Goal: Information Seeking & Learning: Understand process/instructions

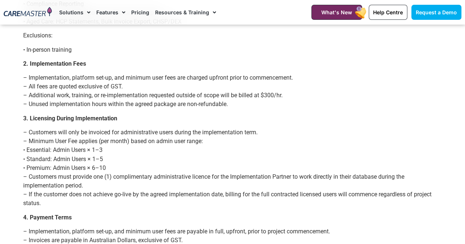
scroll to position [551, 0]
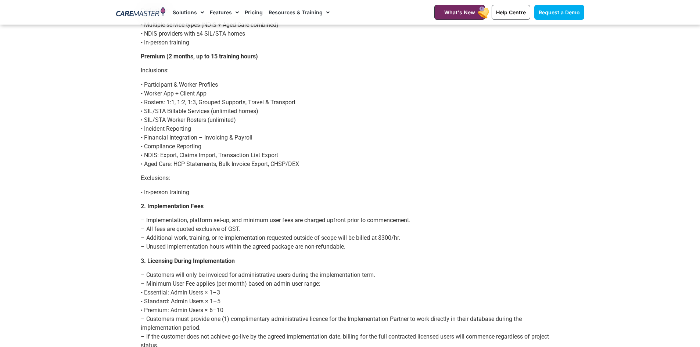
scroll to position [404, 0]
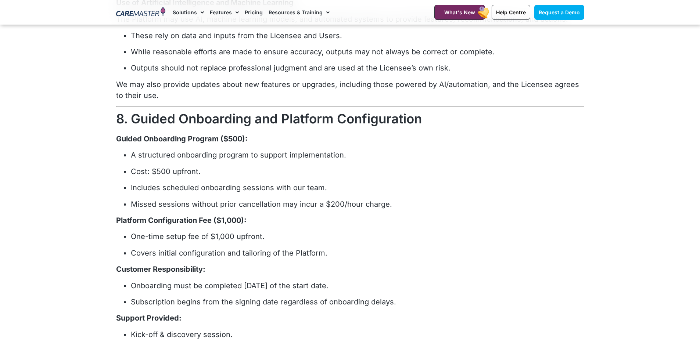
scroll to position [992, 0]
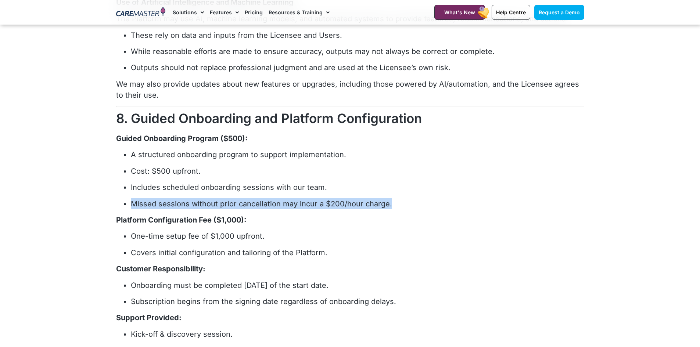
drag, startPoint x: 389, startPoint y: 201, endPoint x: 129, endPoint y: 206, distance: 260.2
click at [129, 59] on ul "A structured onboarding program to support implementation. Cost: $500 upfront. …" at bounding box center [350, 179] width 468 height 60
click at [180, 59] on p "One-time setup fee of $1,000 upfront." at bounding box center [357, 236] width 453 height 11
